Goal: Task Accomplishment & Management: Manage account settings

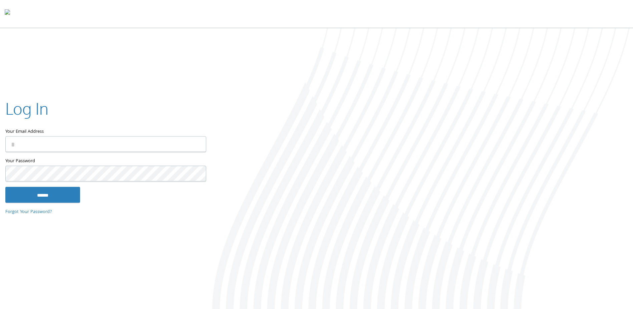
click at [135, 148] on input "Your Email Address" at bounding box center [105, 144] width 201 height 16
type input "**********"
click at [5, 187] on input "******" at bounding box center [42, 195] width 75 height 16
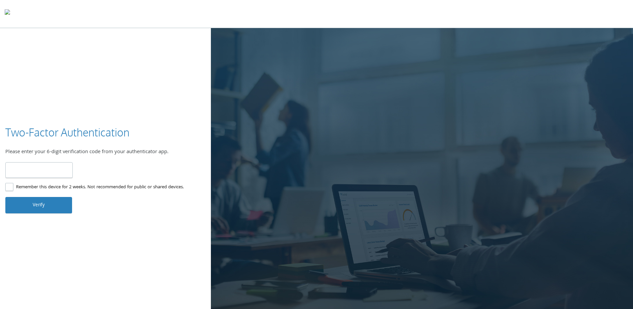
type input "******"
